Goal: Browse casually

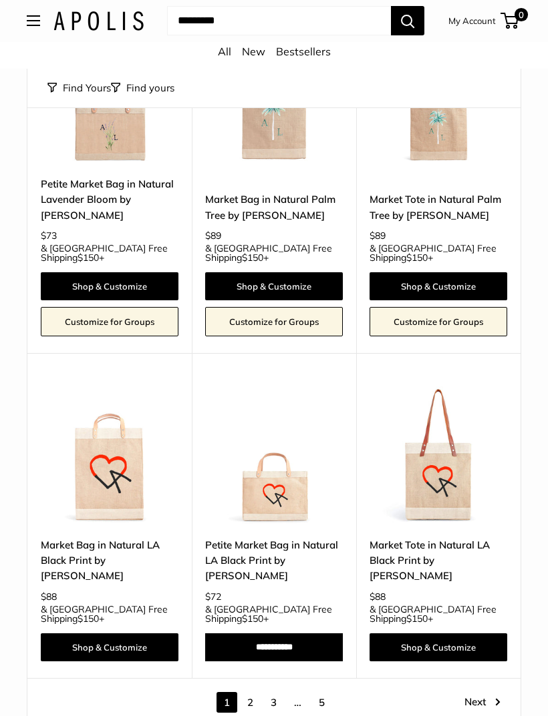
scroll to position [5522, 0]
click at [484, 692] on link "Next" at bounding box center [482, 702] width 36 height 21
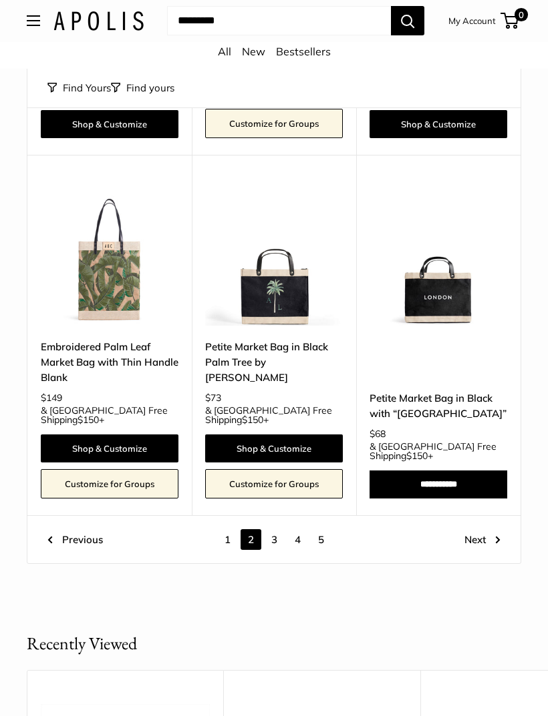
scroll to position [5543, 0]
click at [485, 529] on link "Next" at bounding box center [482, 539] width 36 height 21
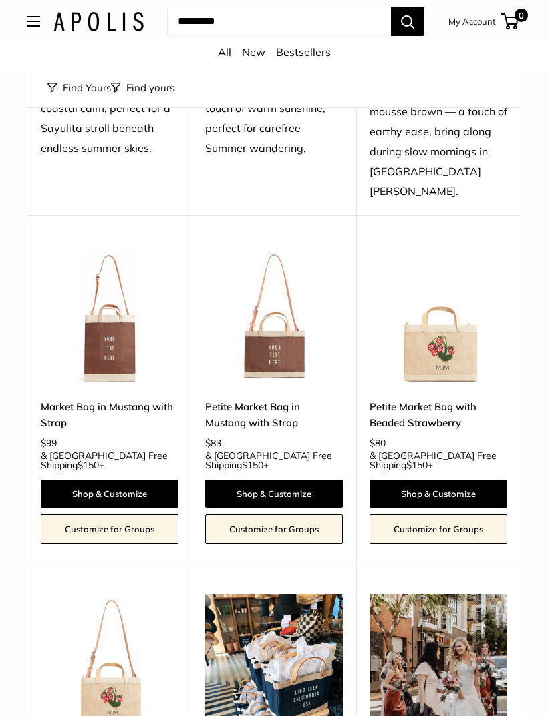
scroll to position [4786, 0]
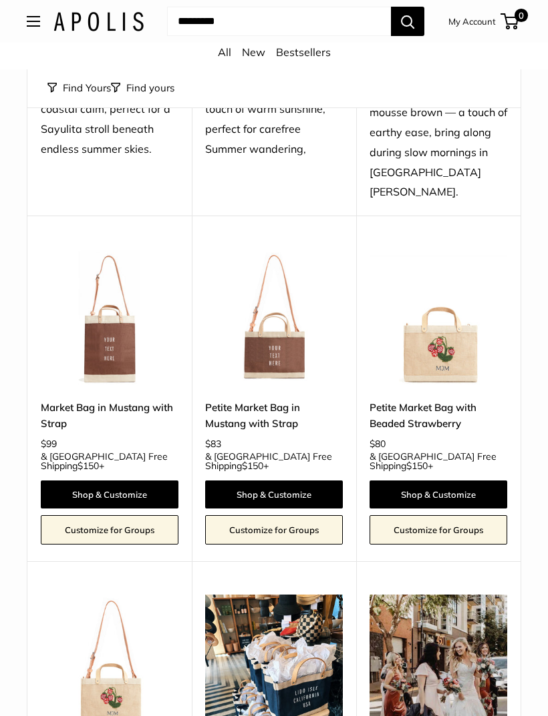
click at [131, 595] on img at bounding box center [110, 664] width 138 height 138
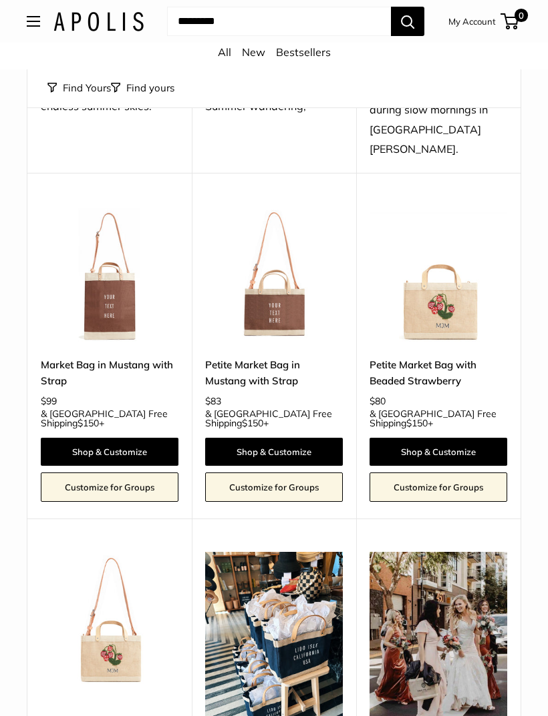
click at [497, 552] on img at bounding box center [438, 643] width 138 height 183
click at [496, 552] on img at bounding box center [438, 643] width 138 height 183
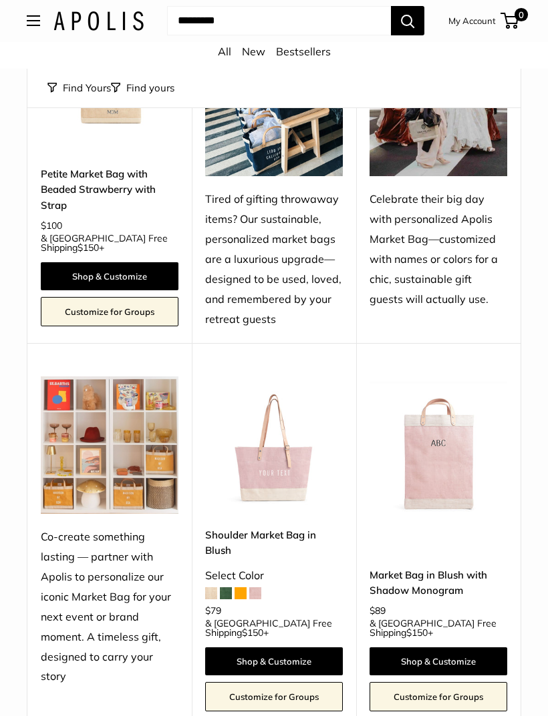
scroll to position [5388, 0]
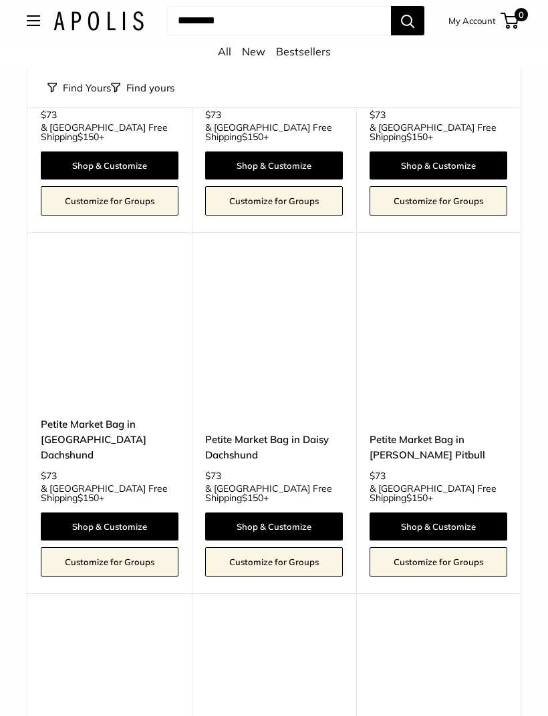
scroll to position [5256, 0]
